Goal: Task Accomplishment & Management: Use online tool/utility

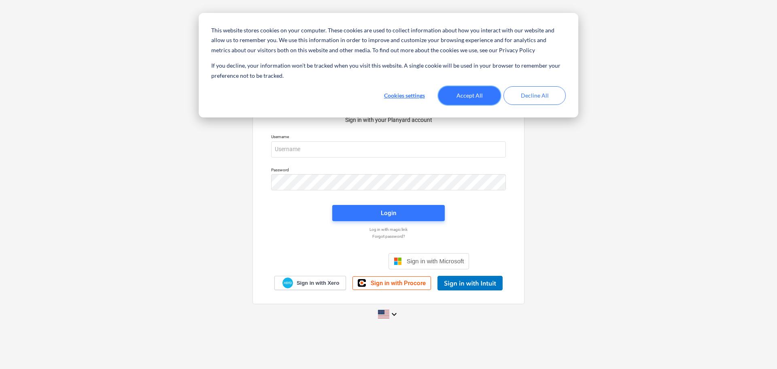
click at [478, 102] on button "Accept All" at bounding box center [469, 95] width 62 height 19
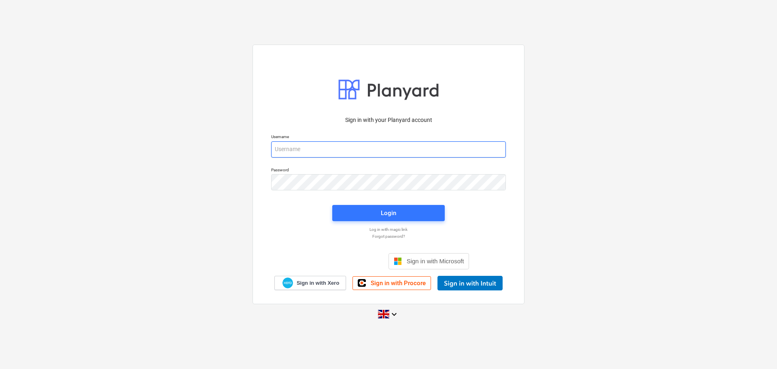
click at [323, 146] on input "email" at bounding box center [388, 149] width 235 height 16
type input "[EMAIL_ADDRESS][DOMAIN_NAME]"
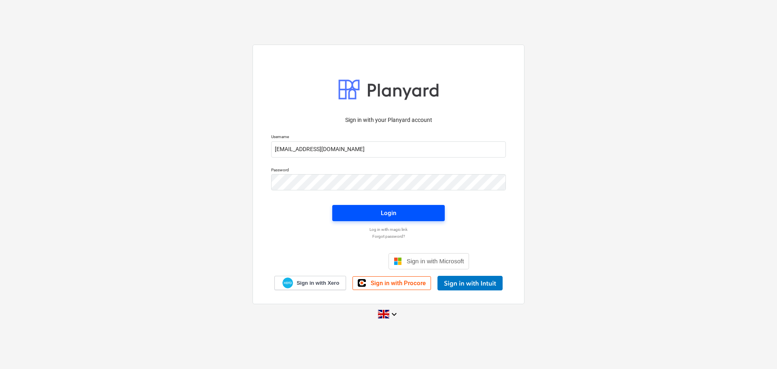
click at [409, 213] on span "Login" at bounding box center [388, 213] width 93 height 11
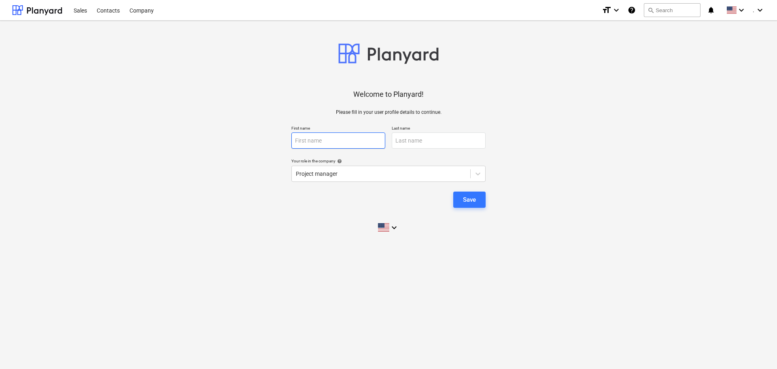
click at [370, 137] on input "text" at bounding box center [338, 140] width 94 height 16
type input "[DEMOGRAPHIC_DATA]"
type input "DU TOIt"
click at [349, 175] on div at bounding box center [381, 174] width 170 height 8
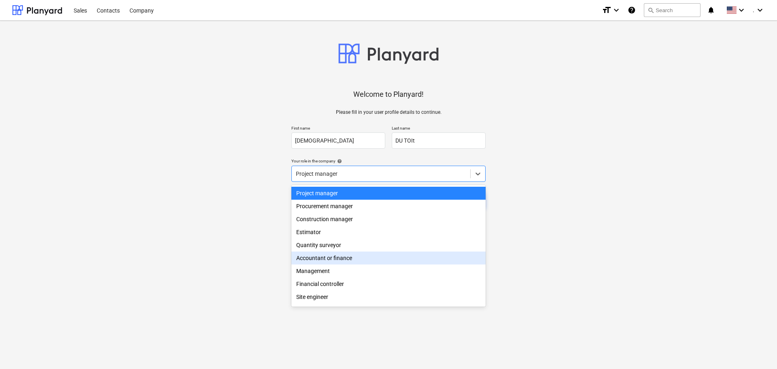
scroll to position [29, 0]
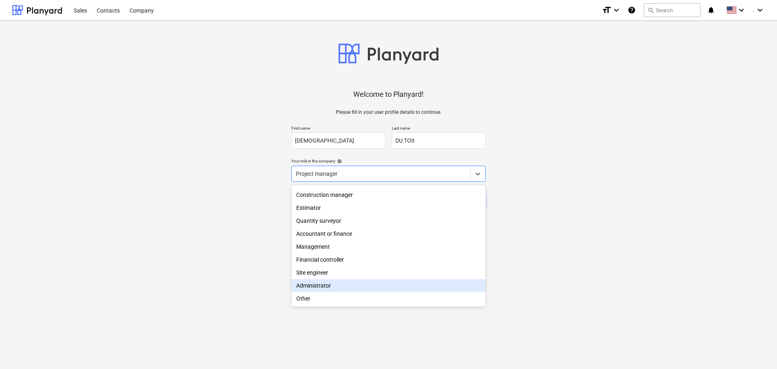
click at [383, 280] on div "Administrator" at bounding box center [388, 285] width 194 height 13
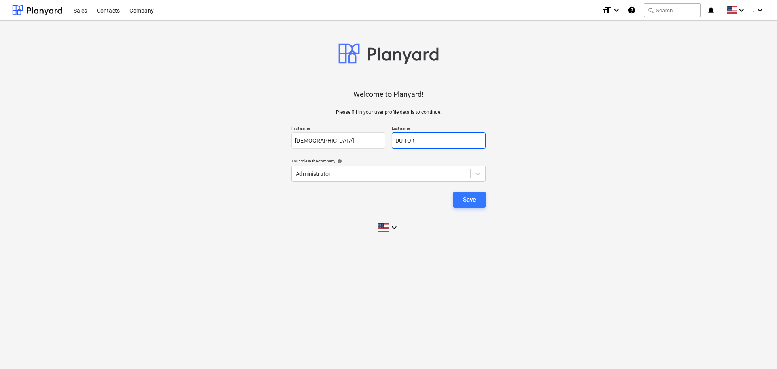
click at [430, 141] on input "DU TOIt" at bounding box center [439, 140] width 94 height 16
drag, startPoint x: 360, startPoint y: 142, endPoint x: 188, endPoint y: 142, distance: 171.9
click at [188, 142] on div "Welcome to Planyard! Please fill in your user profile details to continue. Firs…" at bounding box center [388, 132] width 753 height 210
type input "Sunica"
drag, startPoint x: 428, startPoint y: 138, endPoint x: 297, endPoint y: 150, distance: 132.4
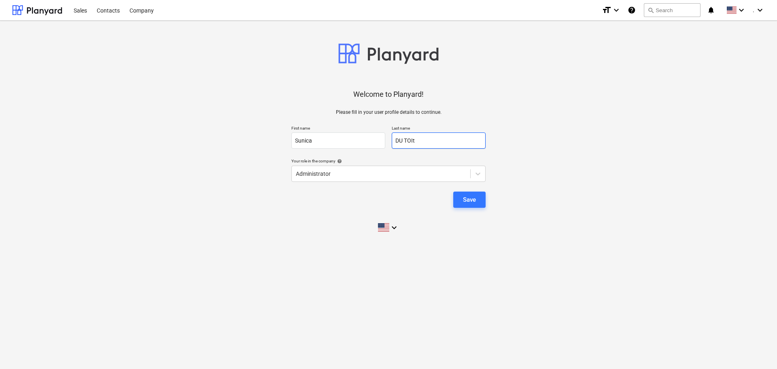
click at [297, 150] on div "Welcome to Planyard! Please fill in your user profile details to continue. Firs…" at bounding box center [388, 132] width 753 height 210
type input "Du Toit"
click at [478, 195] on button "Save" at bounding box center [469, 199] width 32 height 16
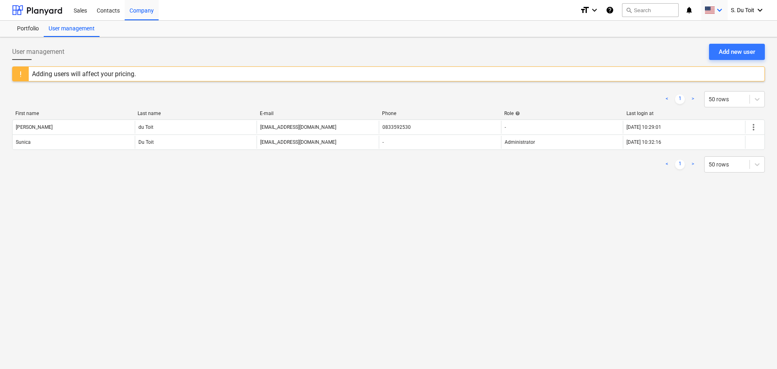
click at [720, 13] on icon "keyboard_arrow_down" at bounding box center [719, 10] width 10 height 10
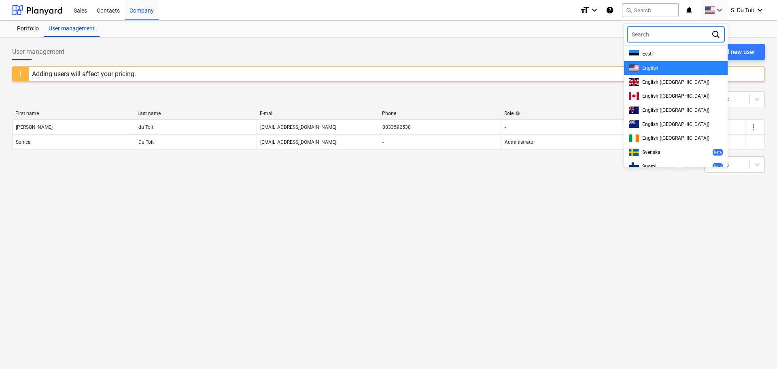
click at [671, 70] on div "English" at bounding box center [676, 68] width 94 height 8
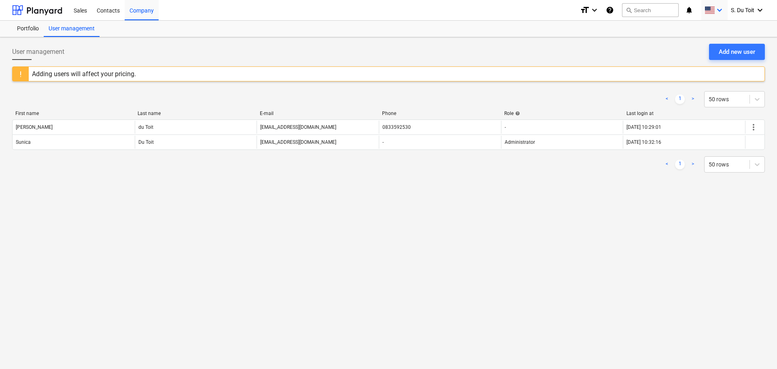
click at [718, 11] on icon "keyboard_arrow_down" at bounding box center [719, 10] width 10 height 10
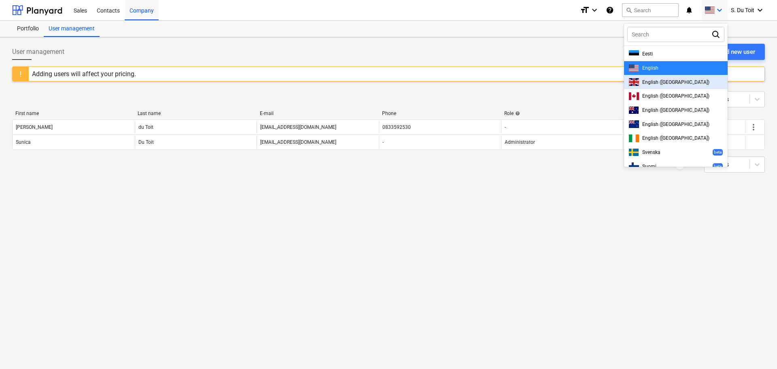
click at [585, 193] on div at bounding box center [388, 184] width 777 height 369
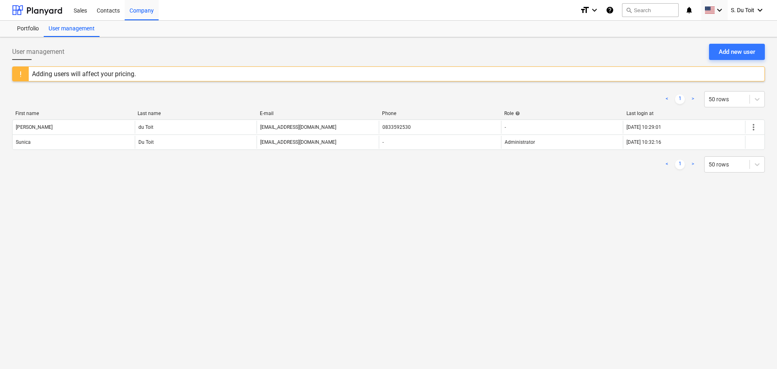
click at [174, 58] on div "User management Add new user" at bounding box center [388, 55] width 753 height 23
click at [21, 30] on div "Portfolio" at bounding box center [28, 29] width 32 height 16
click at [108, 13] on div "Contacts" at bounding box center [108, 10] width 33 height 21
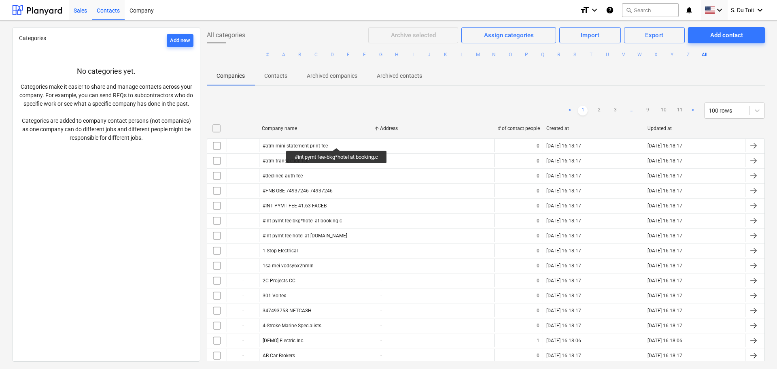
click at [76, 15] on div "Sales" at bounding box center [80, 10] width 23 height 21
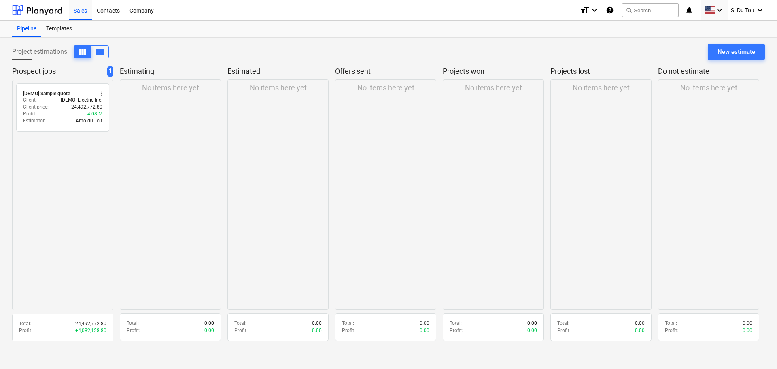
click at [612, 347] on div "Project estimations view_column view_list New estimate Prospect jobs 1 radio_bu…" at bounding box center [388, 202] width 777 height 331
click at [56, 32] on div "Templates" at bounding box center [59, 29] width 36 height 16
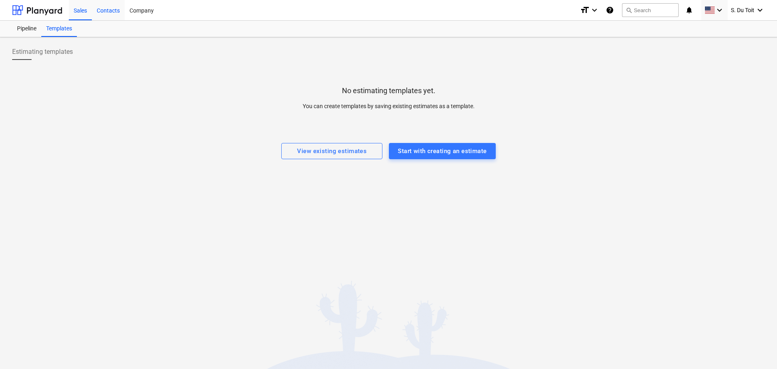
click at [108, 4] on div "Contacts" at bounding box center [108, 10] width 33 height 21
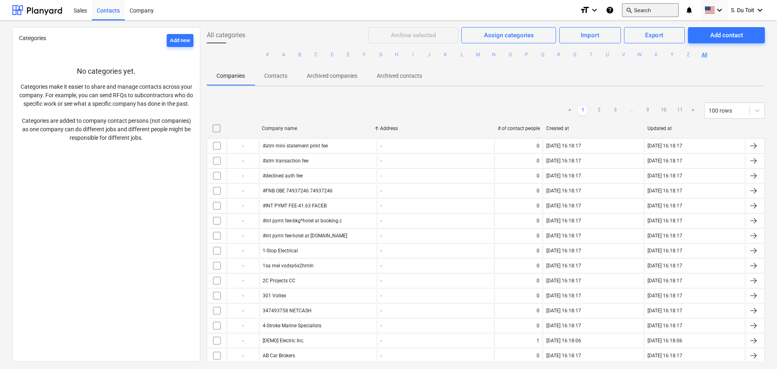
click at [642, 12] on button "search Search" at bounding box center [650, 10] width 57 height 14
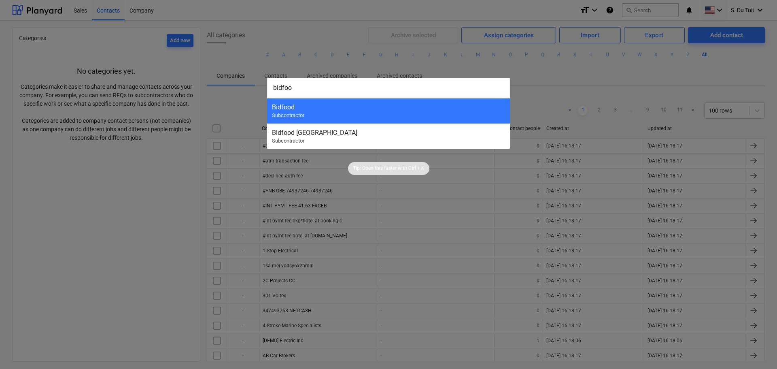
type input "bidfood"
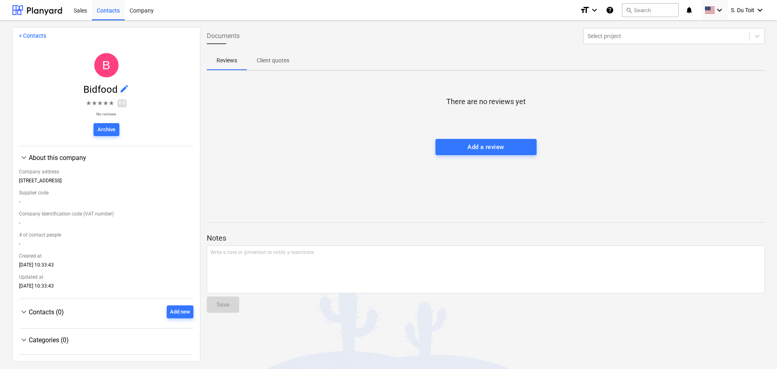
scroll to position [3, 0]
click at [36, 35] on link "< Contacts" at bounding box center [32, 35] width 27 height 6
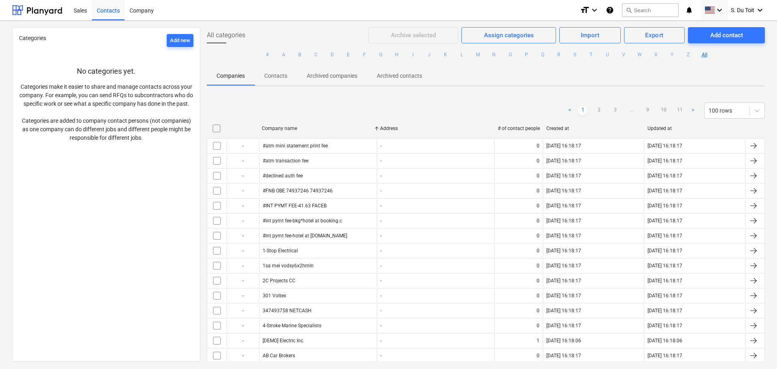
click at [136, 6] on div "Company" at bounding box center [142, 10] width 34 height 21
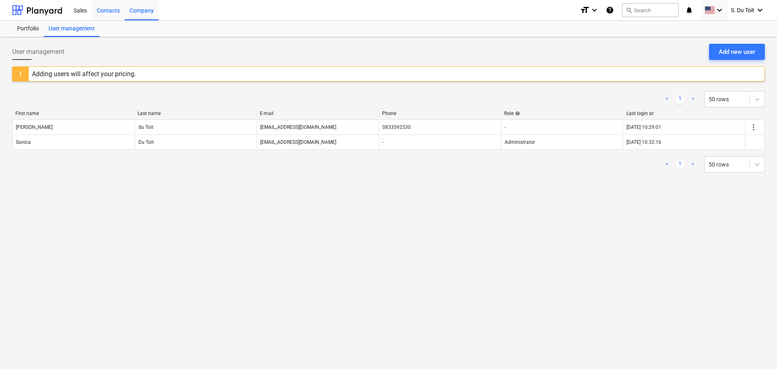
click at [106, 12] on div "Contacts" at bounding box center [108, 10] width 33 height 21
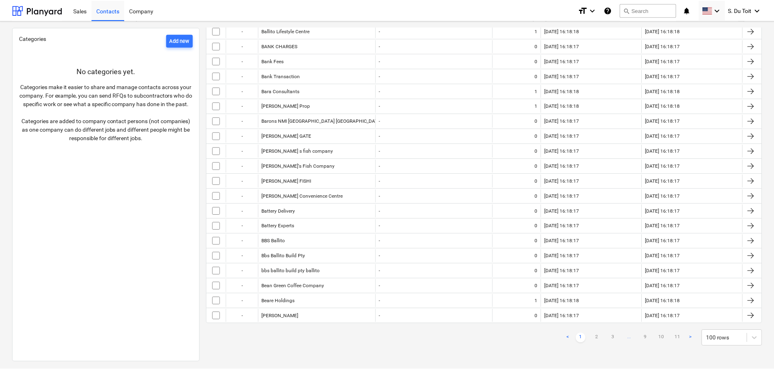
scroll to position [1314, 0]
click at [81, 12] on div "Sales" at bounding box center [80, 10] width 23 height 21
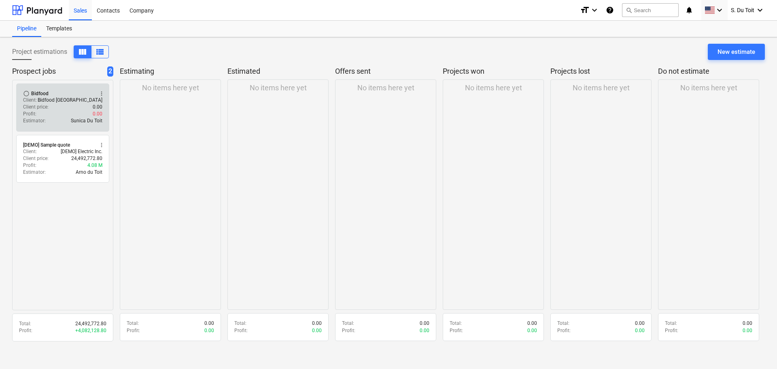
click at [63, 93] on div "radio_button_unchecked Bidfood more_vert" at bounding box center [62, 93] width 79 height 6
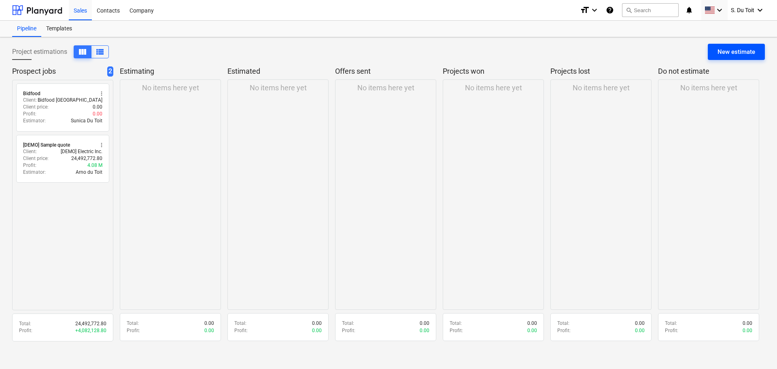
click at [727, 52] on div "New estimate" at bounding box center [736, 52] width 38 height 11
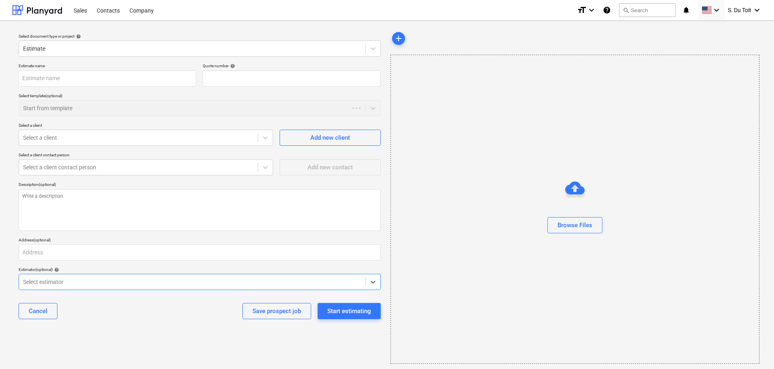
type textarea "x"
type input "QU-0002"
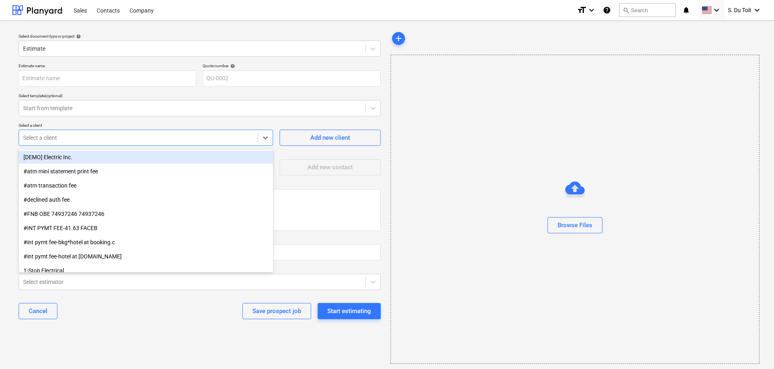
click at [108, 134] on div at bounding box center [138, 138] width 231 height 8
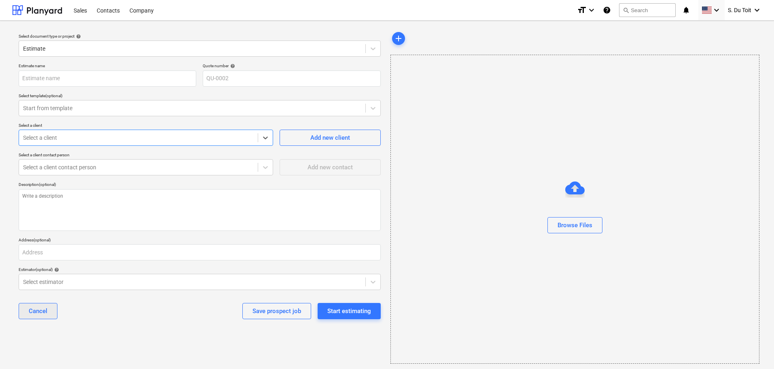
click at [53, 310] on button "Cancel" at bounding box center [38, 311] width 39 height 16
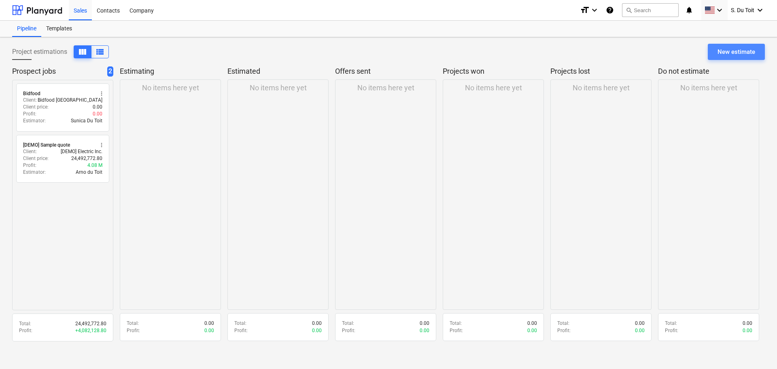
click at [742, 51] on div "New estimate" at bounding box center [736, 52] width 38 height 11
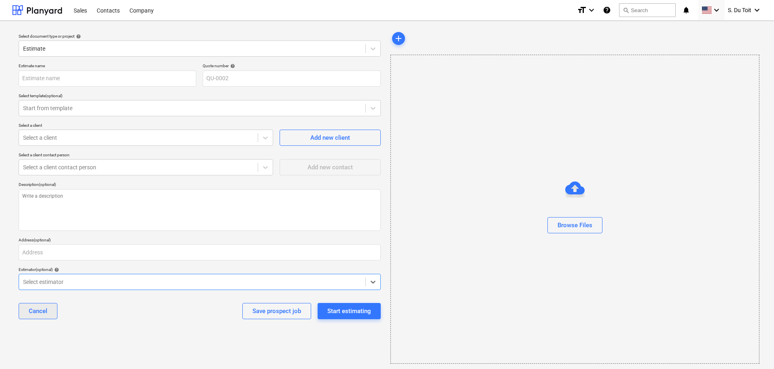
click at [31, 316] on div "Cancel" at bounding box center [38, 310] width 19 height 11
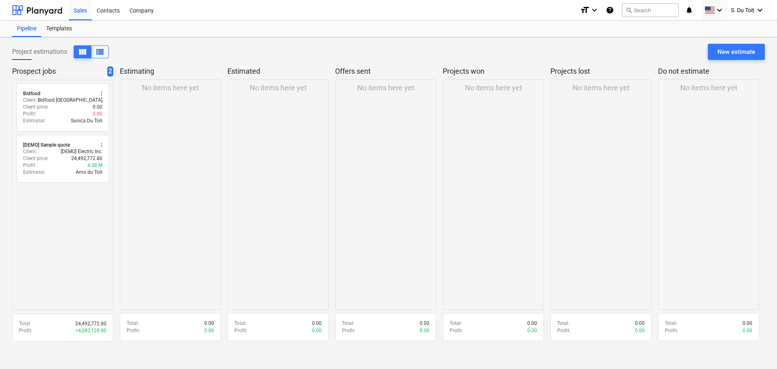
click at [167, 108] on div "No items here yet" at bounding box center [170, 194] width 101 height 230
click at [65, 232] on div "radio_button_unchecked Bidfood more_vert Client : Bidfood [GEOGRAPHIC_DATA] Cli…" at bounding box center [62, 195] width 101 height 230
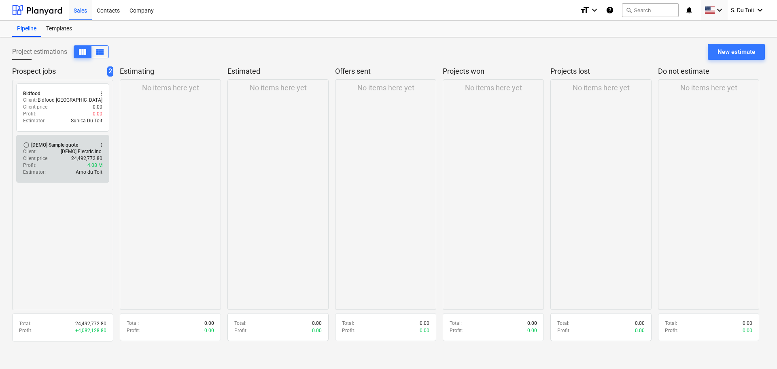
click at [76, 164] on div "Profit : 4.08 M" at bounding box center [62, 165] width 79 height 7
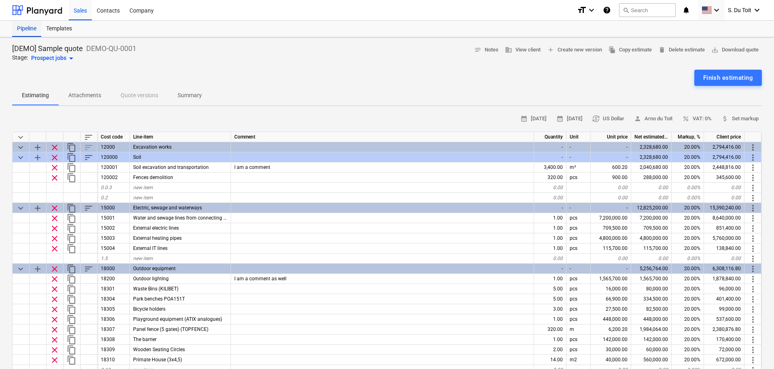
click at [21, 31] on div "Pipeline" at bounding box center [26, 29] width 29 height 16
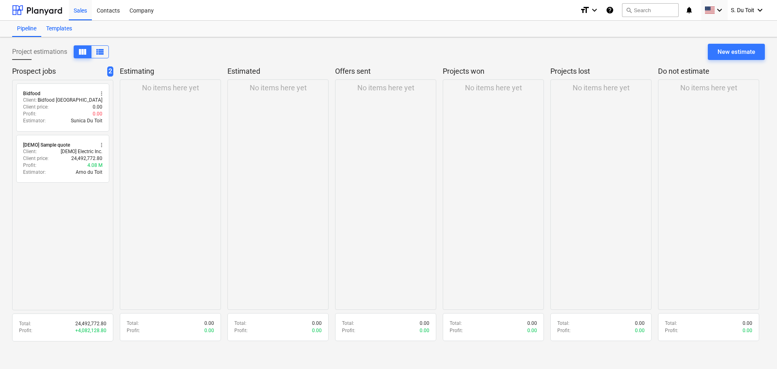
click at [66, 31] on div "Templates" at bounding box center [59, 29] width 36 height 16
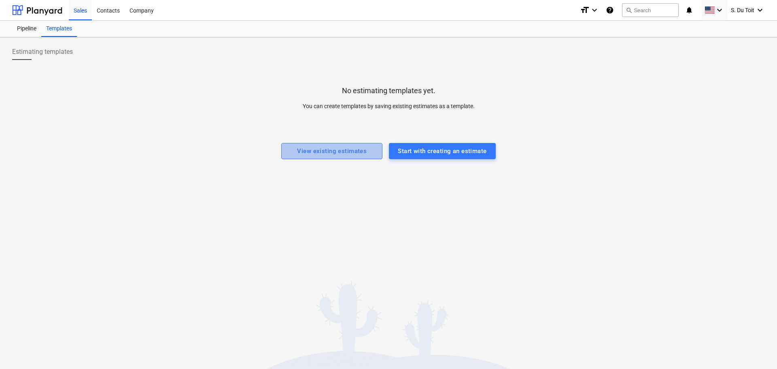
click at [355, 152] on div "View existing estimates" at bounding box center [332, 151] width 70 height 11
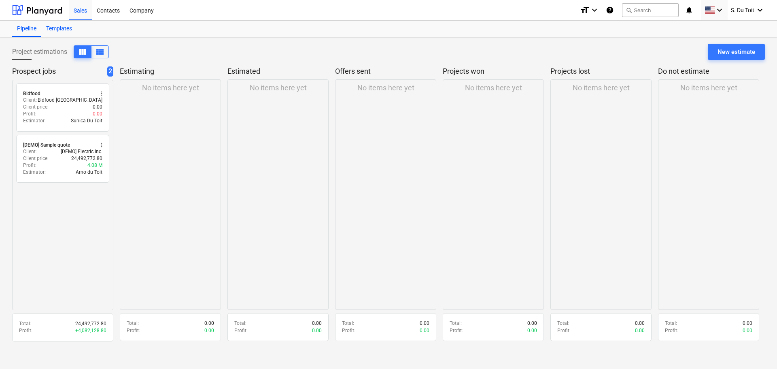
click at [62, 32] on div "Templates" at bounding box center [59, 29] width 36 height 16
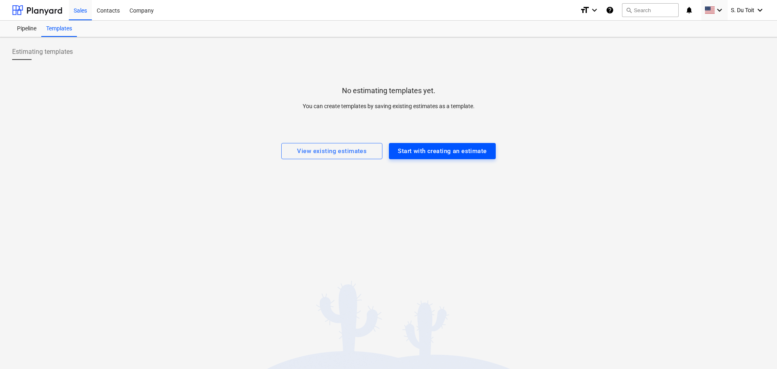
click at [435, 152] on div "Start with creating an estimate" at bounding box center [442, 151] width 89 height 11
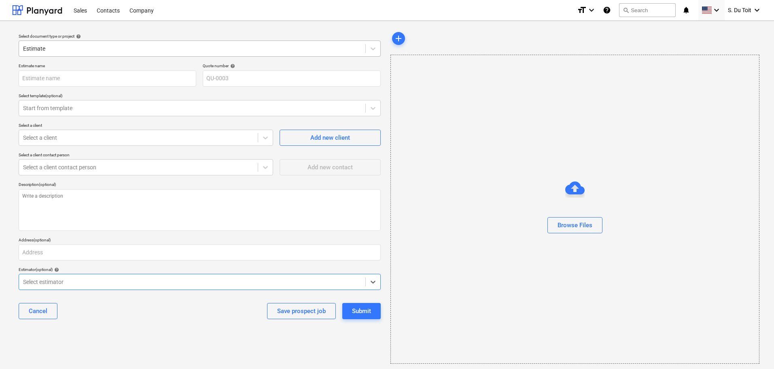
click at [203, 43] on div "Estimate" at bounding box center [192, 48] width 346 height 11
click at [202, 43] on div "Estimate" at bounding box center [192, 48] width 346 height 11
click at [100, 85] on input "text" at bounding box center [108, 78] width 178 height 16
click at [138, 9] on div "Company" at bounding box center [142, 10] width 34 height 21
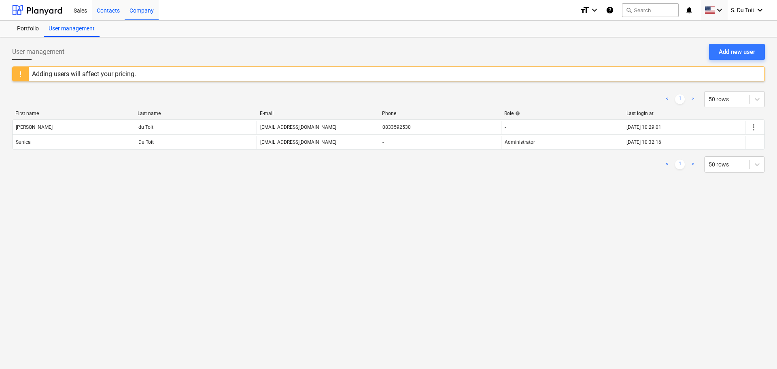
click at [105, 11] on div "Contacts" at bounding box center [108, 10] width 33 height 21
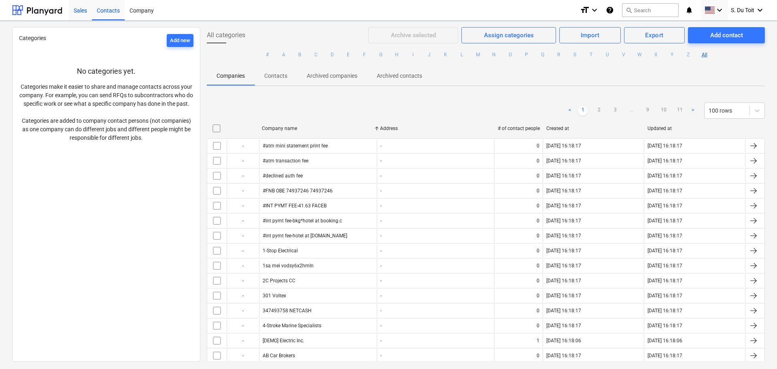
click at [79, 13] on div "Sales" at bounding box center [80, 10] width 23 height 21
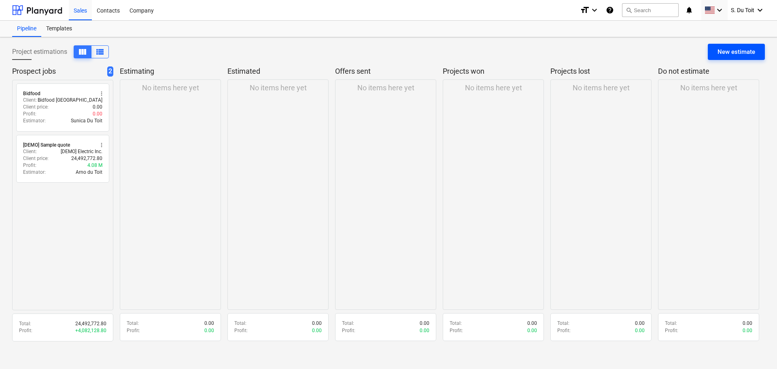
click at [731, 53] on div "New estimate" at bounding box center [736, 52] width 38 height 11
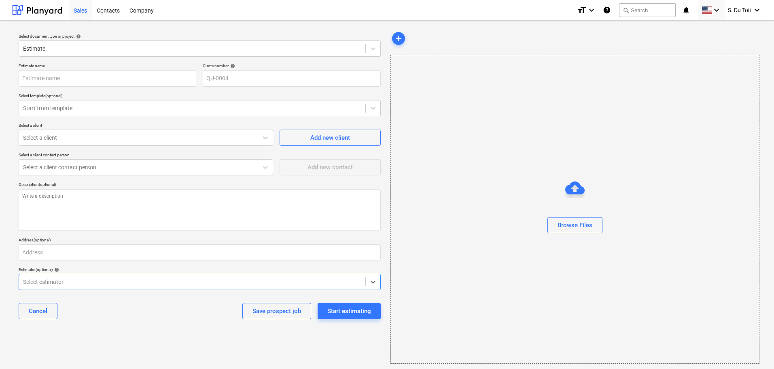
click at [84, 15] on div "Sales" at bounding box center [80, 10] width 23 height 21
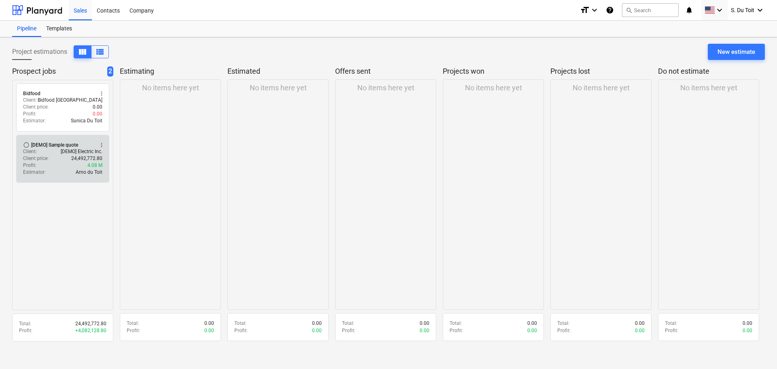
click at [85, 179] on div "radio_button_unchecked [DEMO] Sample quote more_vert Client : [DEMO] Electric I…" at bounding box center [62, 159] width 93 height 48
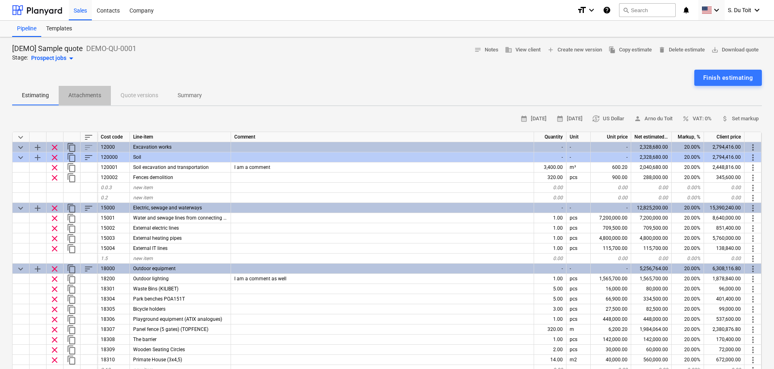
click at [96, 96] on p "Attachments" at bounding box center [84, 95] width 33 height 8
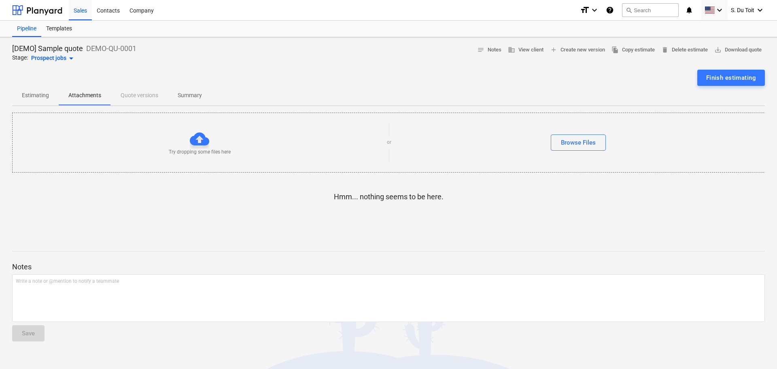
click at [43, 97] on p "Estimating" at bounding box center [35, 95] width 27 height 8
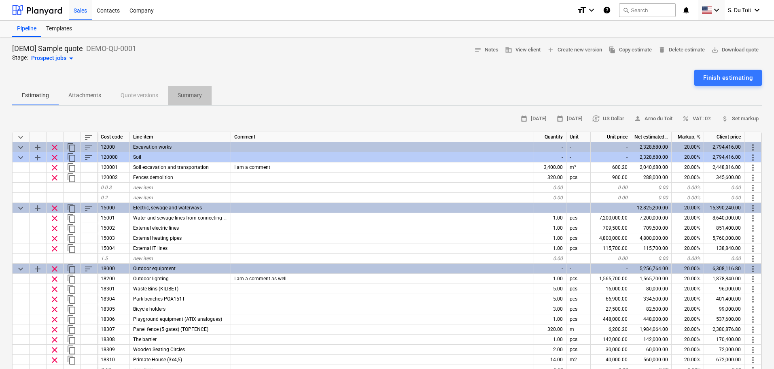
click at [191, 103] on button "Summary" at bounding box center [190, 95] width 44 height 19
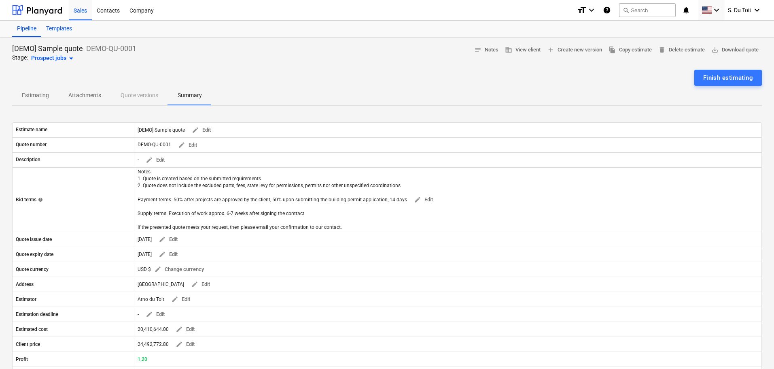
click at [61, 29] on div "Templates" at bounding box center [59, 29] width 36 height 16
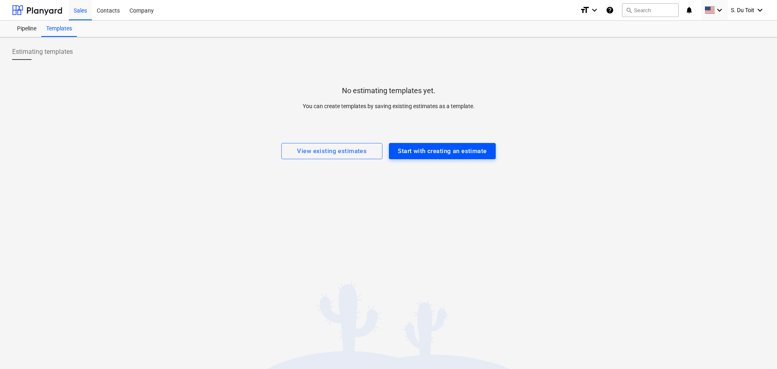
click at [454, 151] on div "Start with creating an estimate" at bounding box center [442, 151] width 89 height 11
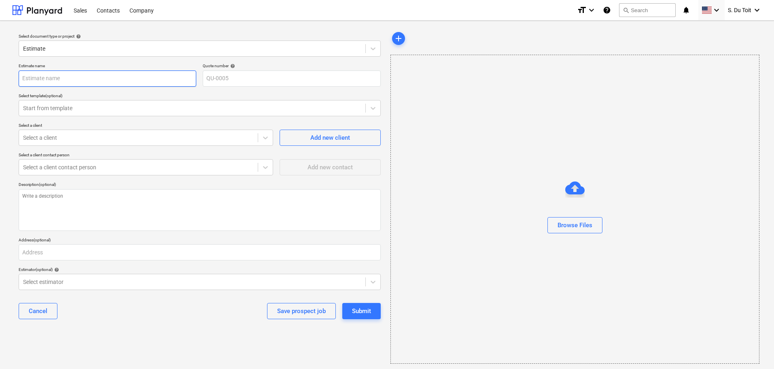
click at [127, 78] on input "text" at bounding box center [108, 78] width 178 height 16
type textarea "x"
type input "B"
type textarea "x"
type input "Br"
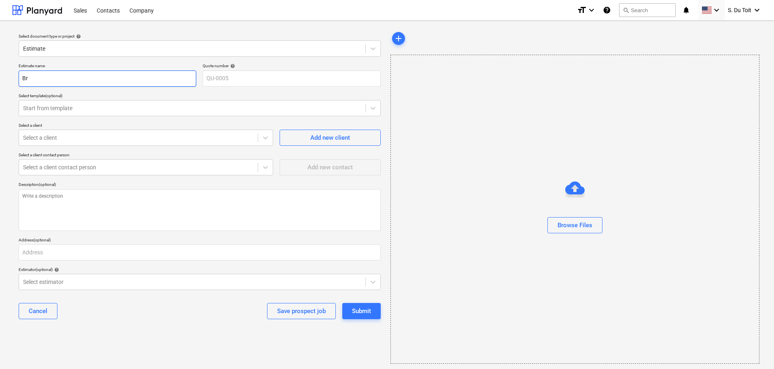
type textarea "x"
type input "Bro"
type textarea "x"
type input "Broo"
type textarea "x"
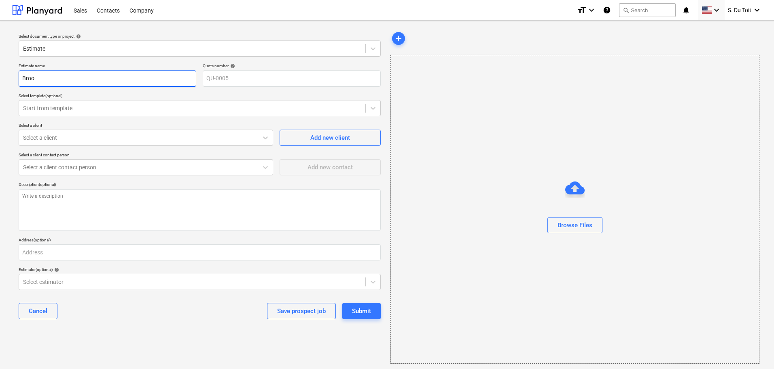
type input "Brook"
type textarea "x"
type input "[PERSON_NAME]"
type textarea "x"
type input "Brooksi"
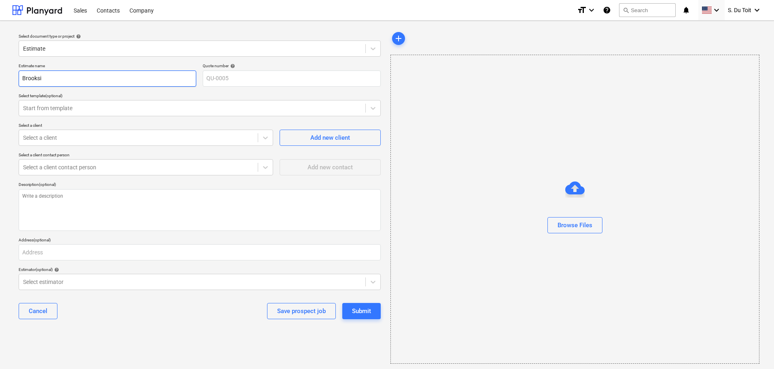
type textarea "x"
type input "Brooksid"
type textarea "x"
type input "Brookside"
type textarea "x"
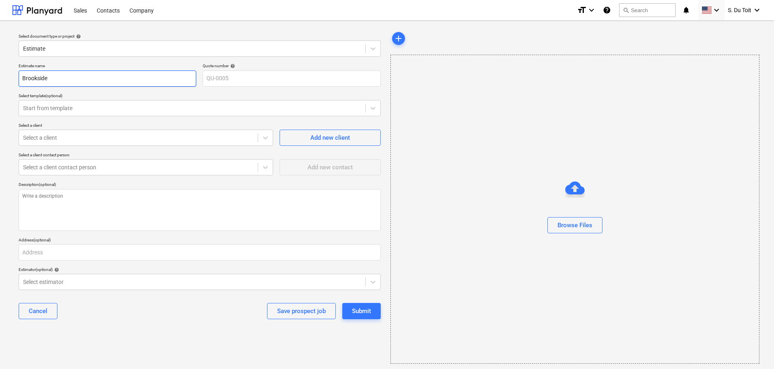
type input "Brookside"
type textarea "x"
type input "Brookside M"
type textarea "x"
type input "Brookside Ma"
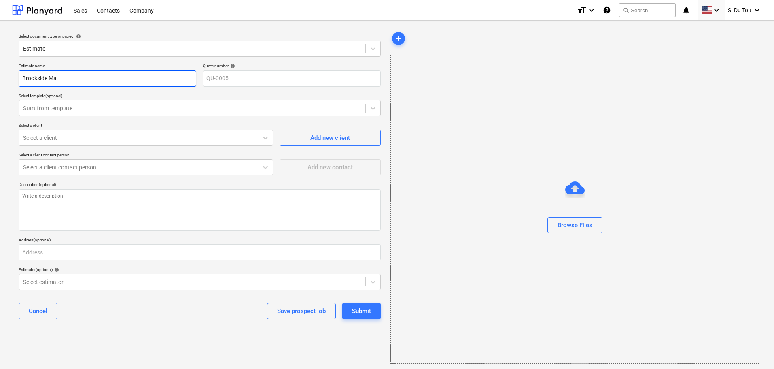
type textarea "x"
type input "Brookside Mal"
type textarea "x"
type input "[GEOGRAPHIC_DATA]"
type textarea "x"
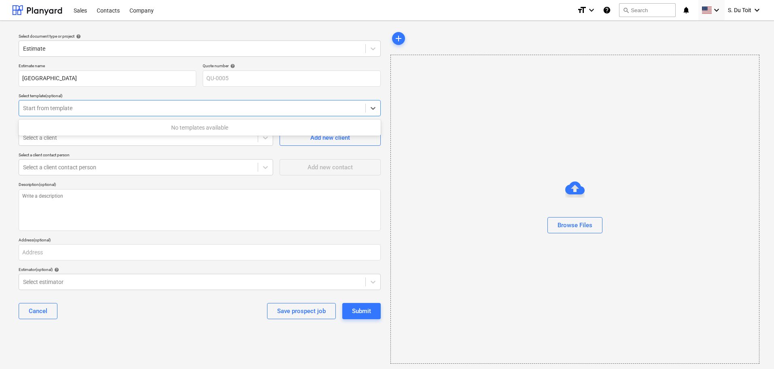
click at [105, 108] on div at bounding box center [192, 108] width 338 height 8
click at [81, 140] on div at bounding box center [138, 138] width 231 height 8
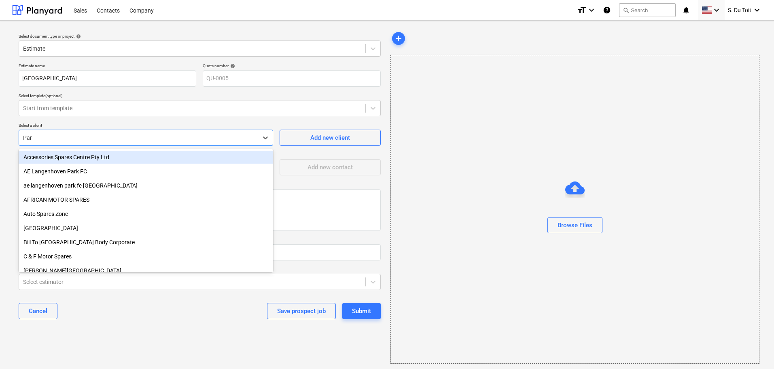
type input "Para"
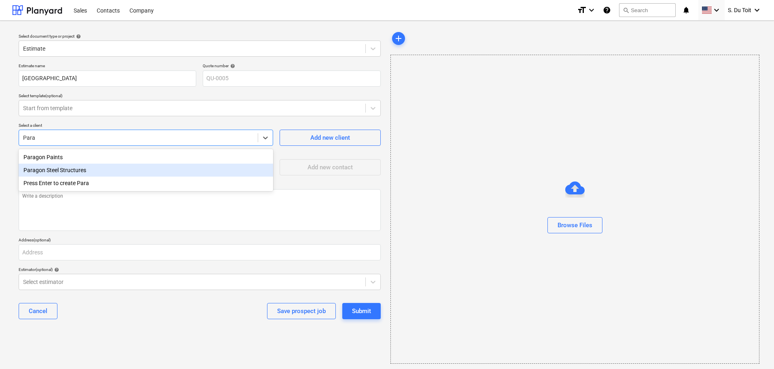
click at [68, 170] on div "Paragon Steel Structures" at bounding box center [146, 169] width 254 height 13
type textarea "x"
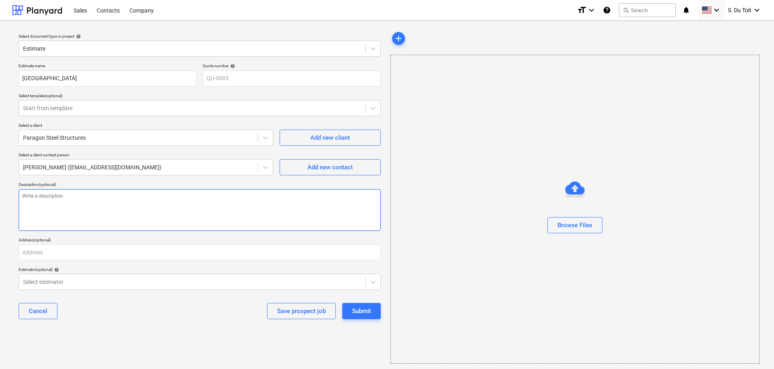
click at [119, 206] on textarea at bounding box center [200, 210] width 362 height 42
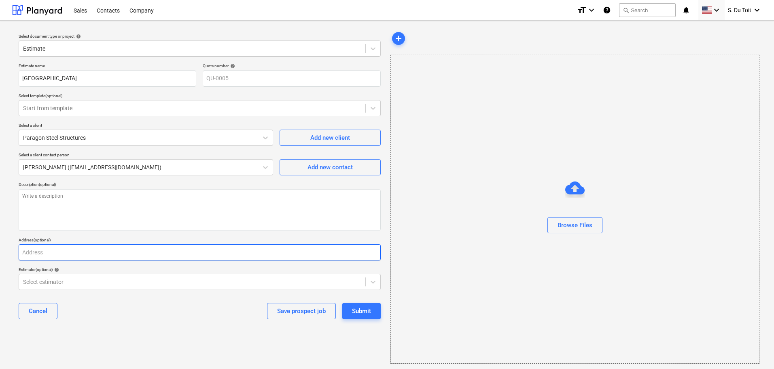
click at [99, 255] on input "text" at bounding box center [200, 252] width 362 height 16
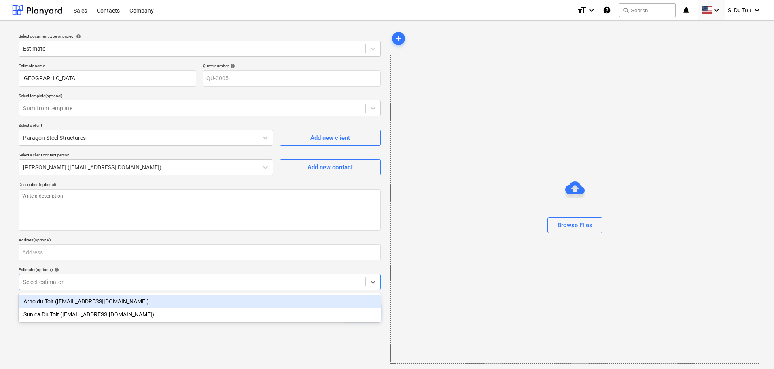
click at [79, 281] on div at bounding box center [192, 282] width 338 height 8
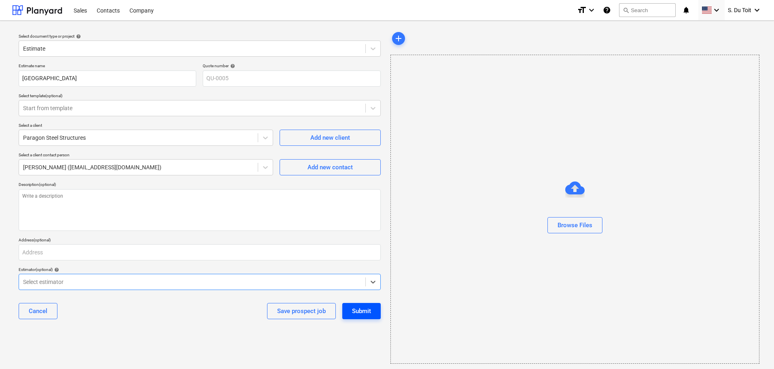
click at [365, 312] on div "Submit" at bounding box center [361, 310] width 19 height 11
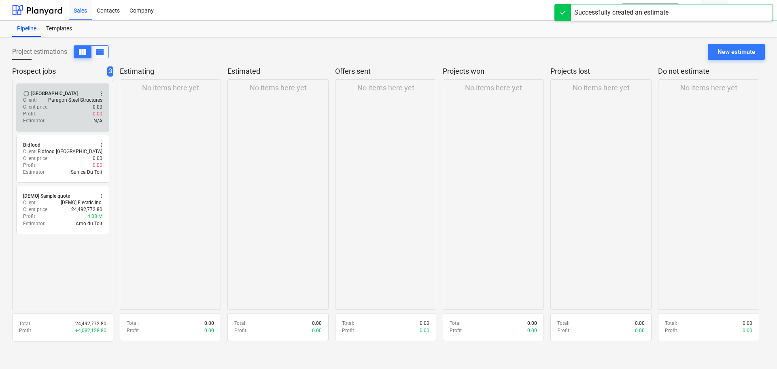
click at [62, 111] on div "Profit : 0.00" at bounding box center [62, 113] width 79 height 7
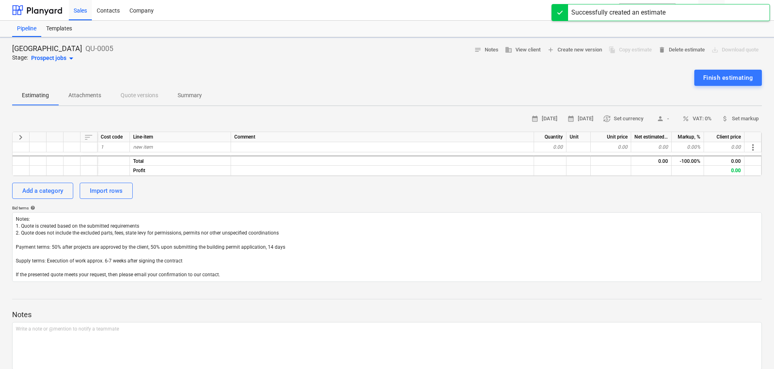
type textarea "x"
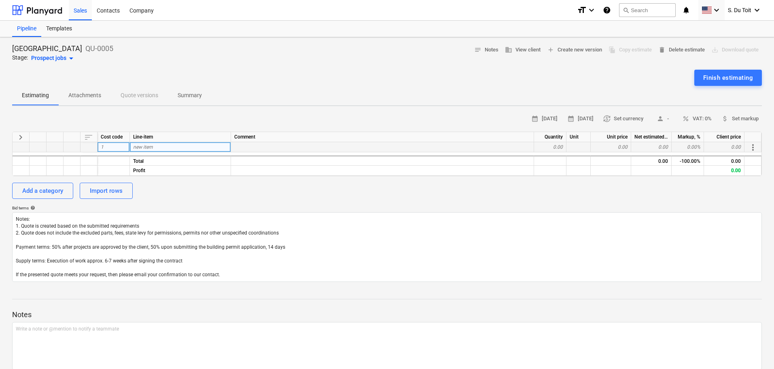
click at [163, 147] on div "new item" at bounding box center [180, 147] width 101 height 10
click at [732, 170] on div "0.00" at bounding box center [724, 170] width 40 height 10
drag, startPoint x: 720, startPoint y: 170, endPoint x: 746, endPoint y: 166, distance: 26.7
click at [741, 166] on div "0.00" at bounding box center [724, 170] width 40 height 10
click at [190, 149] on div "new item" at bounding box center [180, 147] width 101 height 10
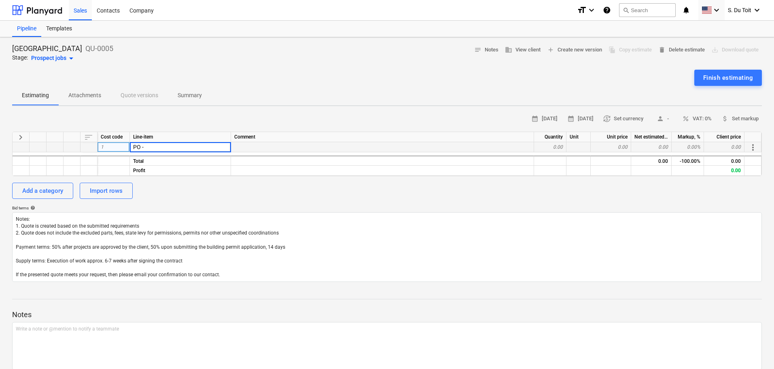
type input "PO -"
type textarea "x"
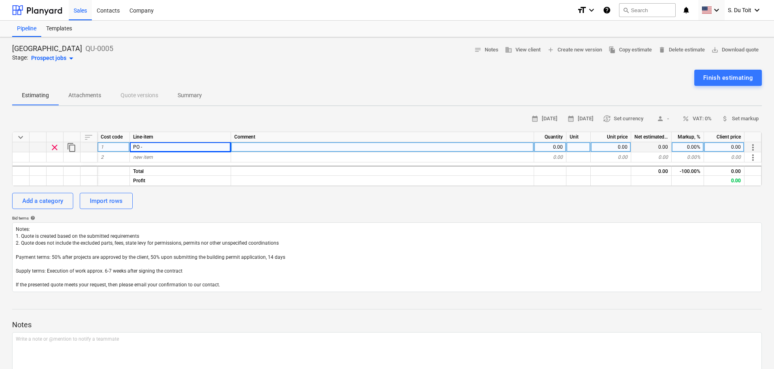
click at [152, 148] on div "PO -" at bounding box center [180, 147] width 101 height 10
click at [157, 147] on input "PO -" at bounding box center [180, 147] width 101 height 10
click at [144, 147] on input "PO -114444" at bounding box center [180, 147] width 101 height 10
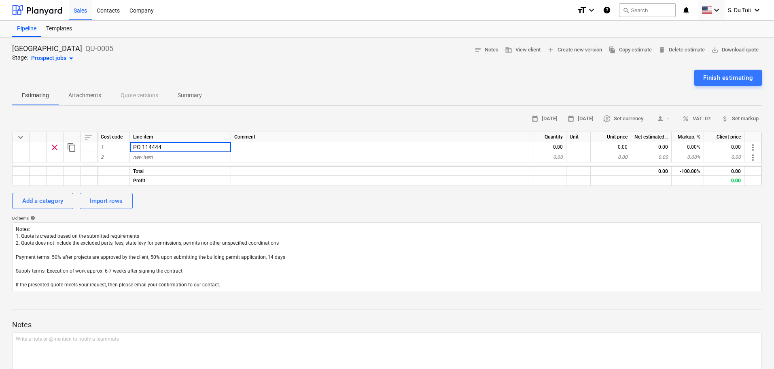
type input "PO114444"
type textarea "x"
click at [136, 156] on span "new item" at bounding box center [143, 157] width 20 height 6
type input "PO"
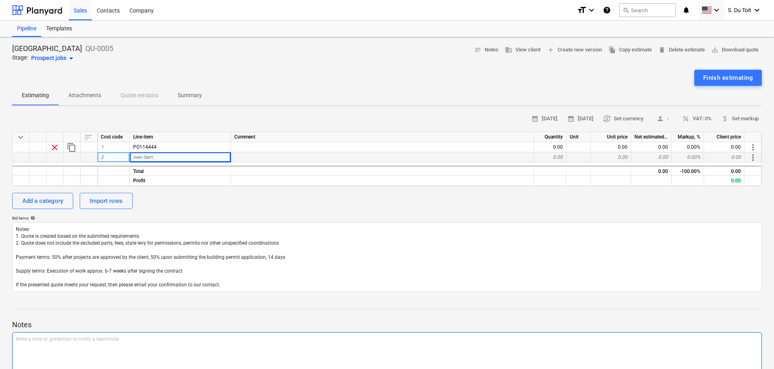
type textarea "x"
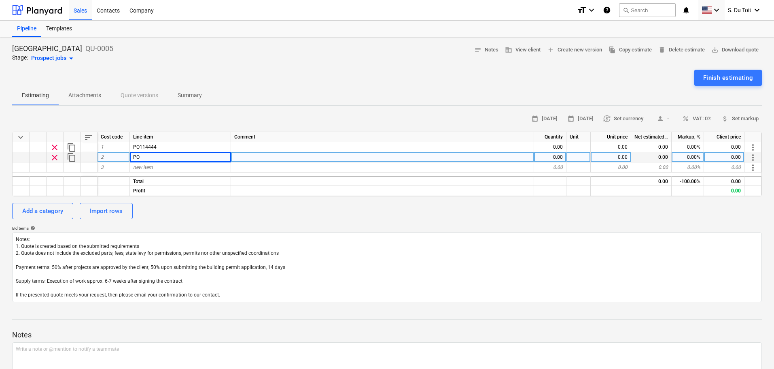
click at [159, 157] on div "PO" at bounding box center [180, 157] width 101 height 10
click at [159, 157] on input "PO" at bounding box center [180, 157] width 101 height 10
type input "PO114447"
type textarea "x"
click at [158, 173] on div "keyboard_arrow_down sort Cost code Line-item Comment Quantity Unit Unit price N…" at bounding box center [387, 163] width 750 height 65
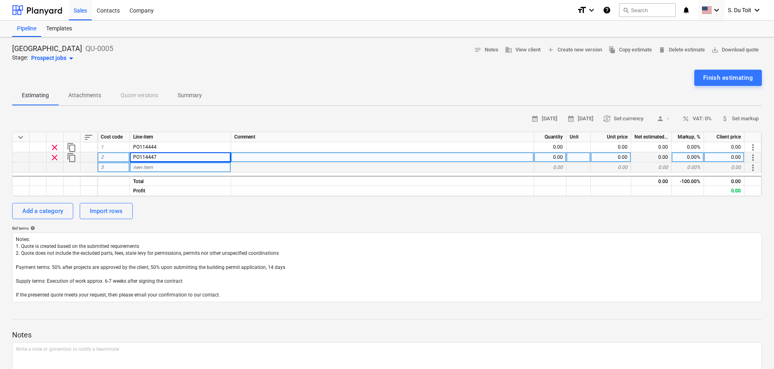
click at [160, 168] on div "new item" at bounding box center [180, 167] width 101 height 10
type input "PO114500"
click at [170, 215] on div "Add a category Import rows" at bounding box center [387, 211] width 750 height 16
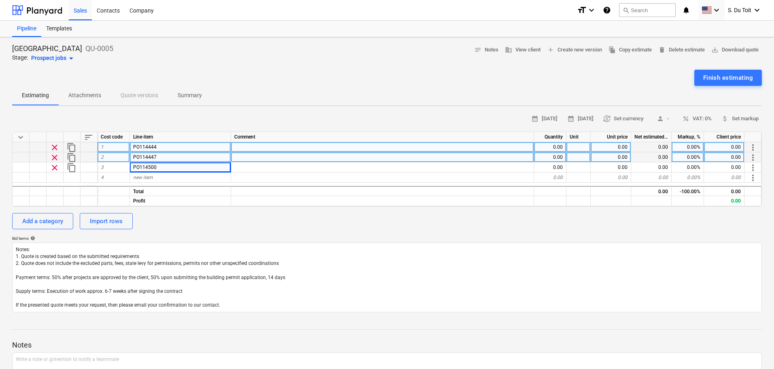
click at [192, 144] on div "PO114444" at bounding box center [180, 147] width 101 height 10
click at [257, 149] on div at bounding box center [382, 147] width 303 height 10
click at [754, 142] on span "more_vert" at bounding box center [753, 147] width 10 height 10
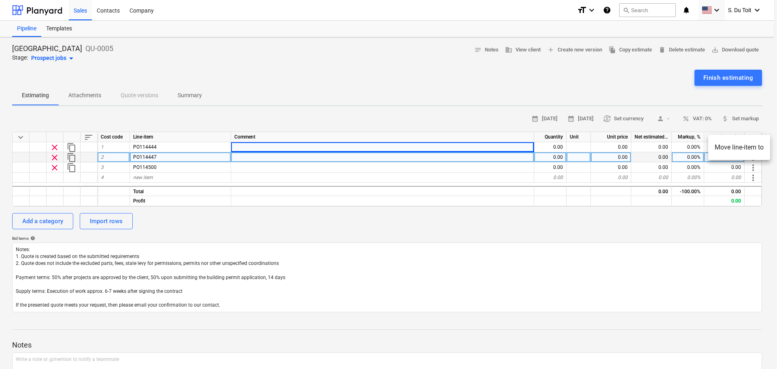
click at [283, 221] on div at bounding box center [388, 184] width 777 height 369
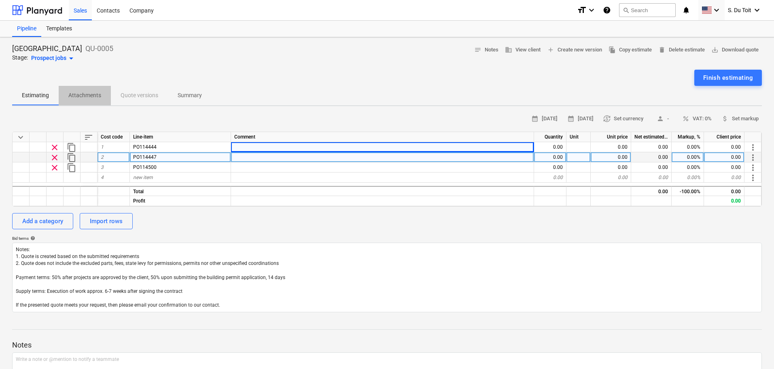
click at [73, 92] on p "Attachments" at bounding box center [84, 95] width 33 height 8
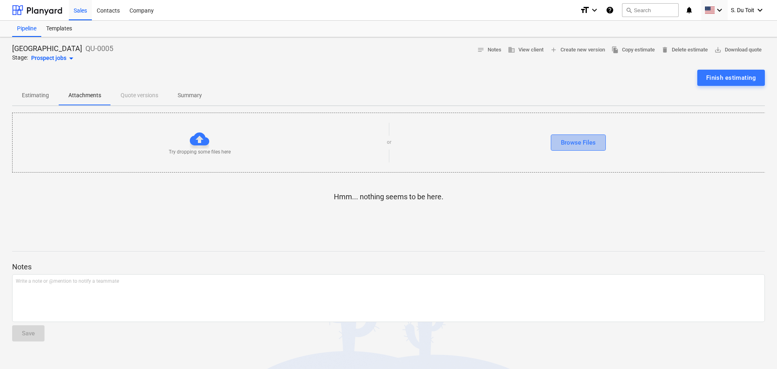
click at [556, 143] on button "Browse Files" at bounding box center [578, 142] width 55 height 16
click at [52, 99] on span "Estimating" at bounding box center [35, 95] width 47 height 13
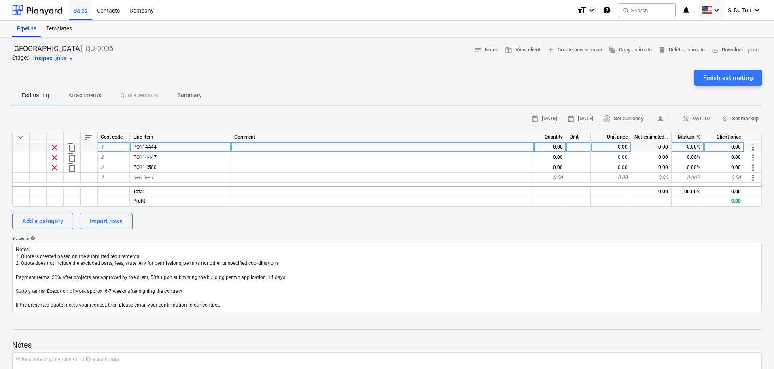
click at [248, 146] on div at bounding box center [382, 147] width 303 height 10
click at [73, 96] on p "Attachments" at bounding box center [84, 95] width 33 height 8
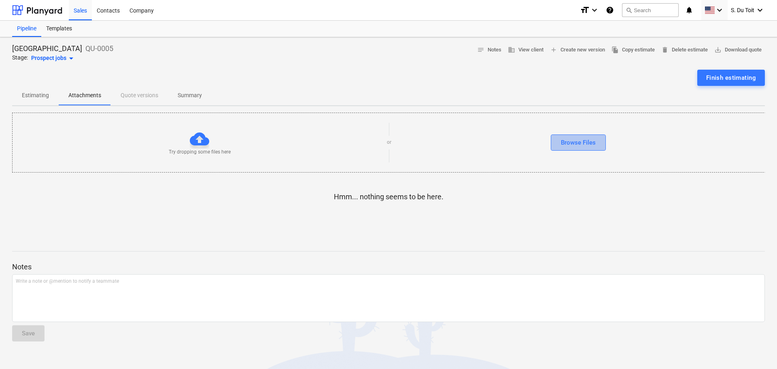
click at [591, 144] on div "Browse Files" at bounding box center [578, 142] width 35 height 11
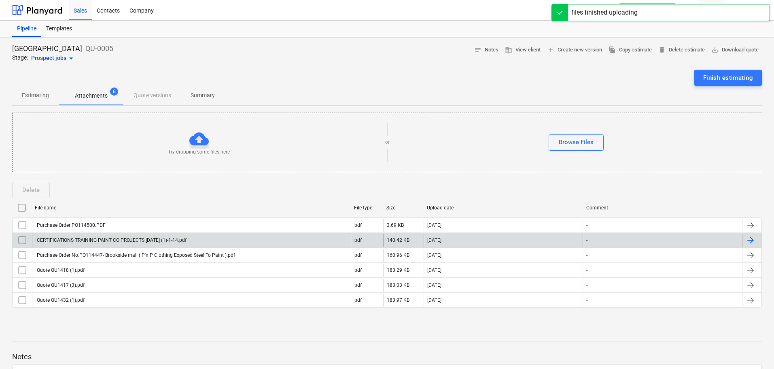
click at [156, 240] on div "CERTIFICATIONS TRAINING PAINT CO PROJECTS [DATE] (1)-1-14.pdf" at bounding box center [111, 240] width 151 height 6
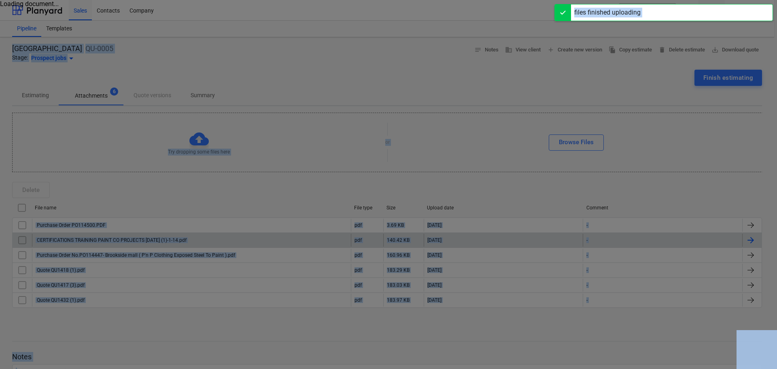
click at [156, 240] on div at bounding box center [388, 184] width 777 height 369
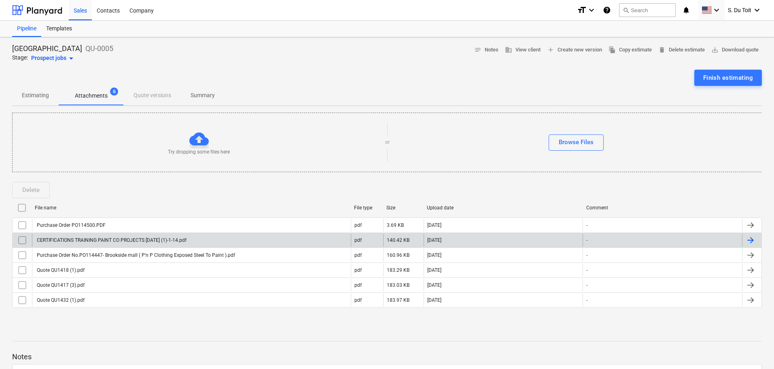
click at [156, 240] on div "CERTIFICATIONS TRAINING PAINT CO PROJECTS [DATE] (1)-1-14.pdf" at bounding box center [111, 240] width 151 height 6
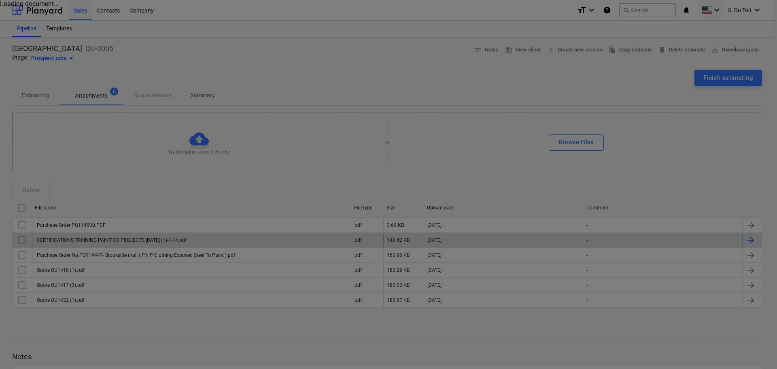
click at [462, 140] on div at bounding box center [388, 184] width 777 height 369
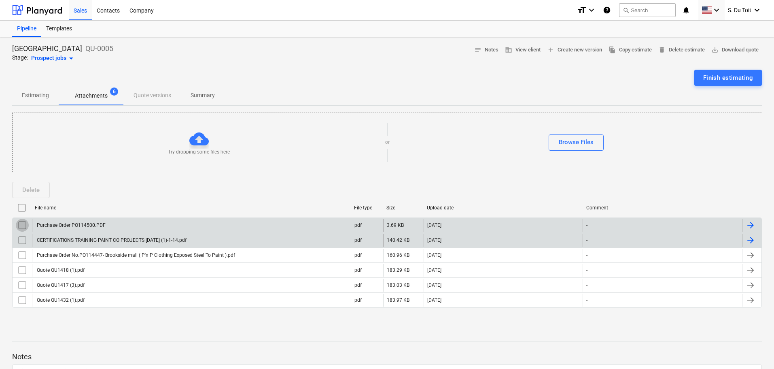
click at [17, 224] on input "checkbox" at bounding box center [22, 224] width 13 height 13
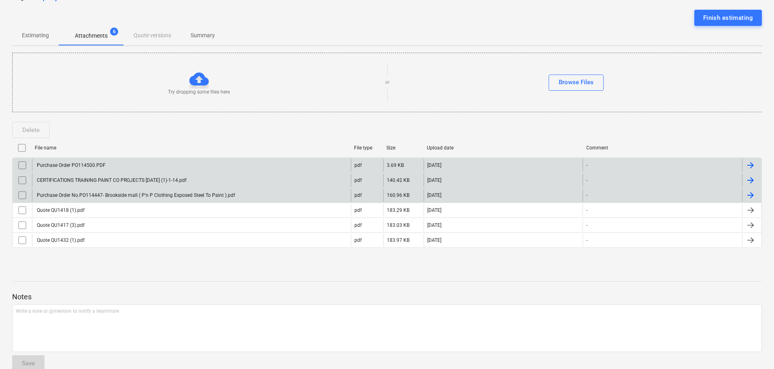
scroll to position [75, 0]
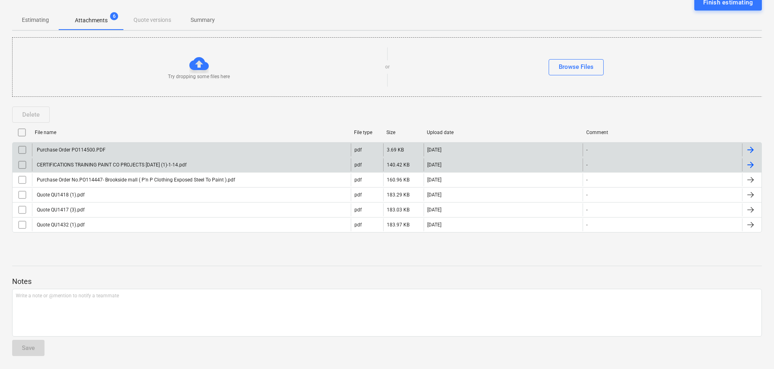
click at [151, 270] on div at bounding box center [387, 273] width 750 height 6
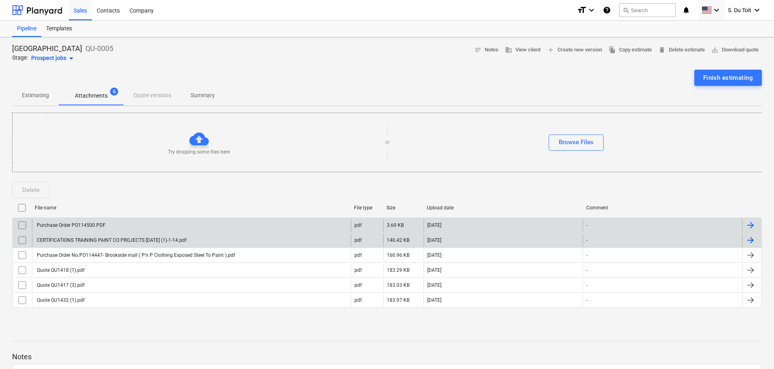
click at [41, 96] on p "Estimating" at bounding box center [35, 95] width 27 height 8
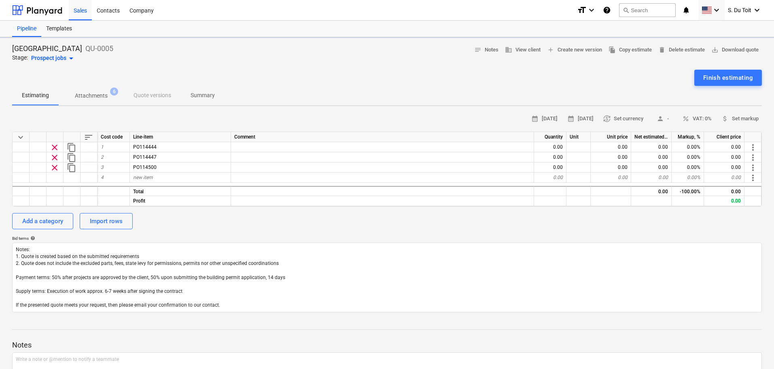
type textarea "x"
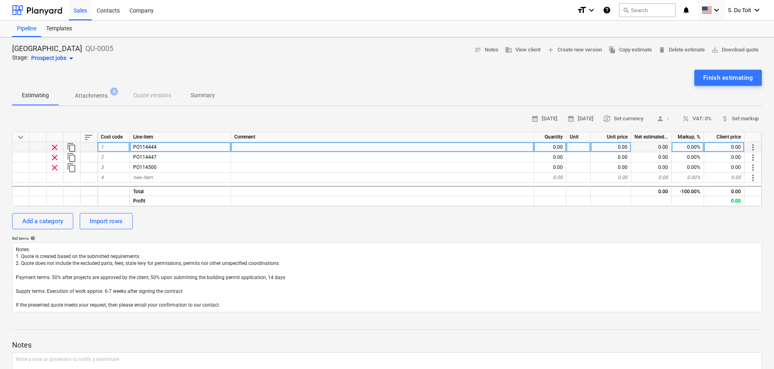
click at [255, 144] on div at bounding box center [382, 147] width 303 height 10
click at [199, 145] on div "PO114444" at bounding box center [180, 147] width 101 height 10
click at [199, 145] on input "PO114444" at bounding box center [180, 147] width 101 height 10
click at [99, 146] on div "1" at bounding box center [114, 147] width 32 height 10
click at [269, 143] on div at bounding box center [382, 147] width 303 height 10
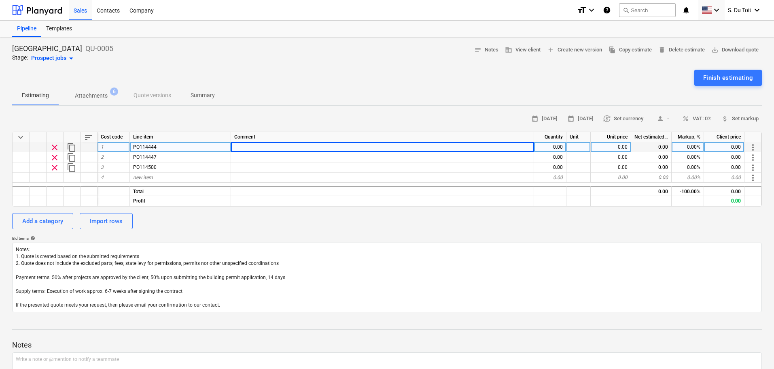
click at [723, 149] on div "0.00" at bounding box center [724, 147] width 40 height 10
click at [727, 146] on div "0.00" at bounding box center [724, 147] width 40 height 10
type input "59864.40"
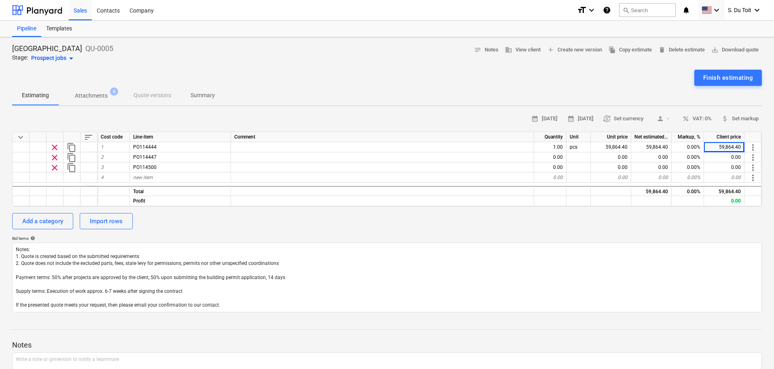
type textarea "x"
click at [724, 232] on div "calendar_month [DATE] calendar_month [DATE] currency_exchange Set currency pers…" at bounding box center [387, 211] width 750 height 199
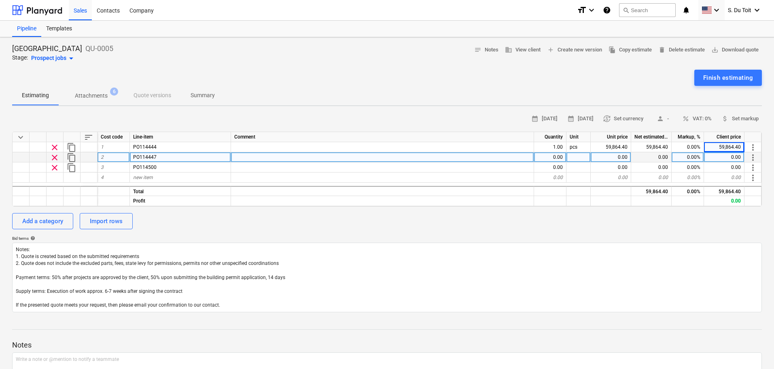
click at [730, 155] on div "0.00" at bounding box center [724, 157] width 40 height 10
type input "42372.90"
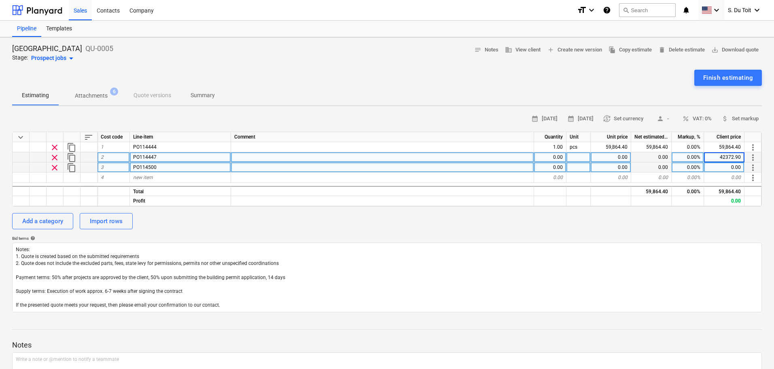
type textarea "x"
click at [727, 167] on div "0.00" at bounding box center [724, 167] width 40 height 10
type input "54834.30"
click at [685, 241] on p "Bid terms help" at bounding box center [387, 238] width 750 height 7
click at [619, 118] on span "currency_exchange Set currency" at bounding box center [623, 118] width 40 height 9
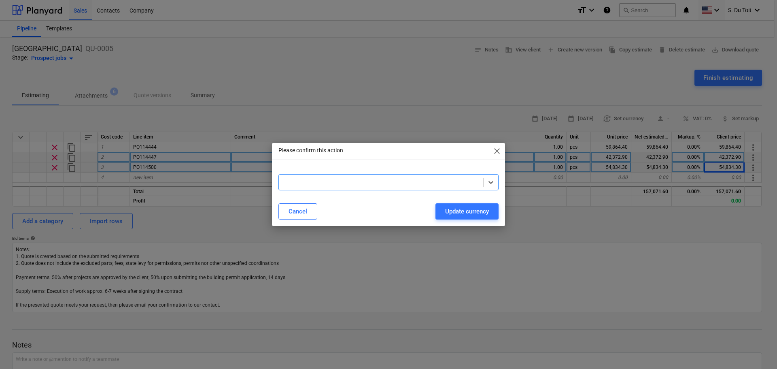
click at [350, 180] on div at bounding box center [381, 182] width 196 height 8
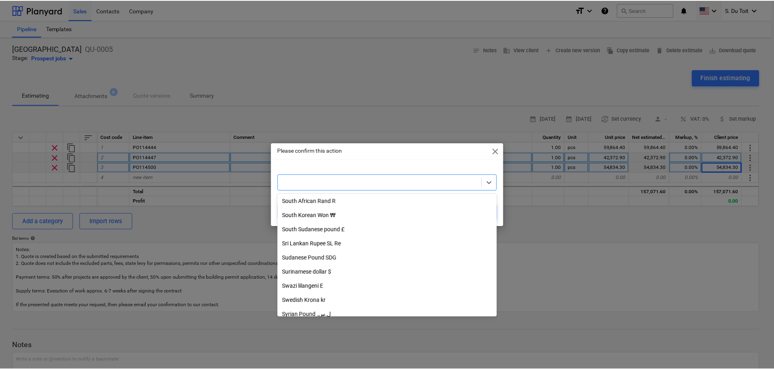
scroll to position [1740, 0]
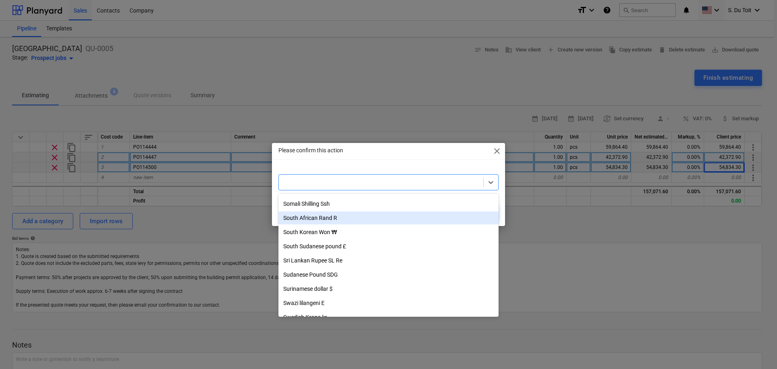
click at [363, 221] on div "South African Rand R" at bounding box center [388, 217] width 220 height 13
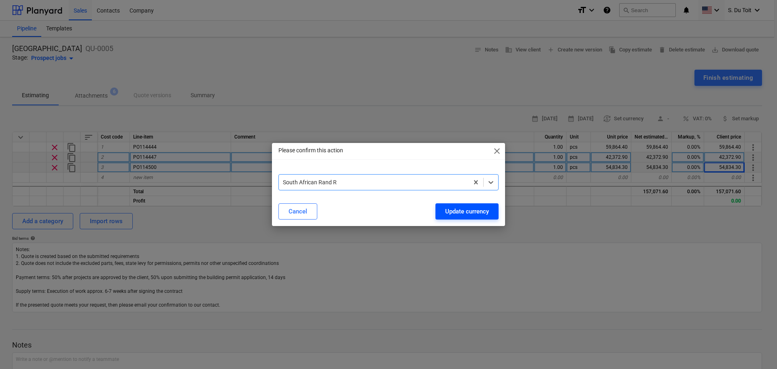
click at [454, 212] on div "Update currency" at bounding box center [467, 211] width 44 height 11
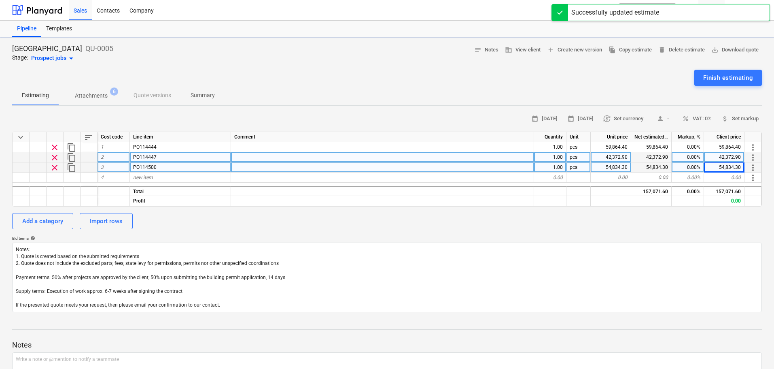
type textarea "x"
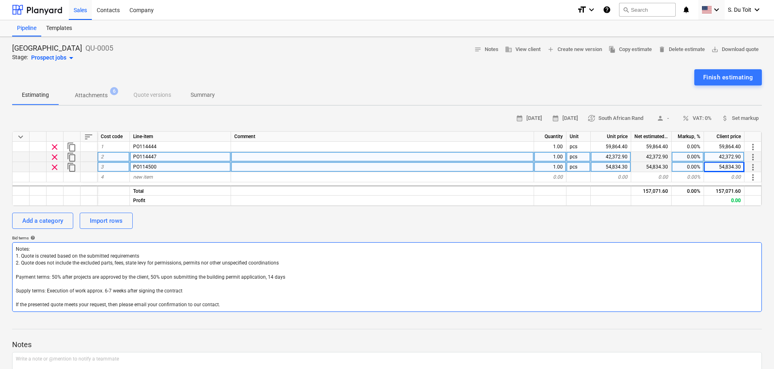
scroll to position [0, 0]
click at [85, 50] on p "QU-0005" at bounding box center [99, 49] width 28 height 10
click at [47, 59] on div "Prospect jobs arrow_drop_down" at bounding box center [53, 58] width 45 height 10
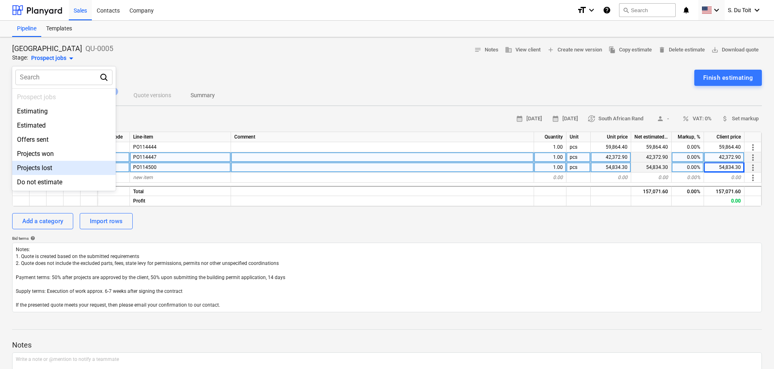
click at [181, 222] on div at bounding box center [387, 184] width 774 height 369
